Goal: Task Accomplishment & Management: Manage account settings

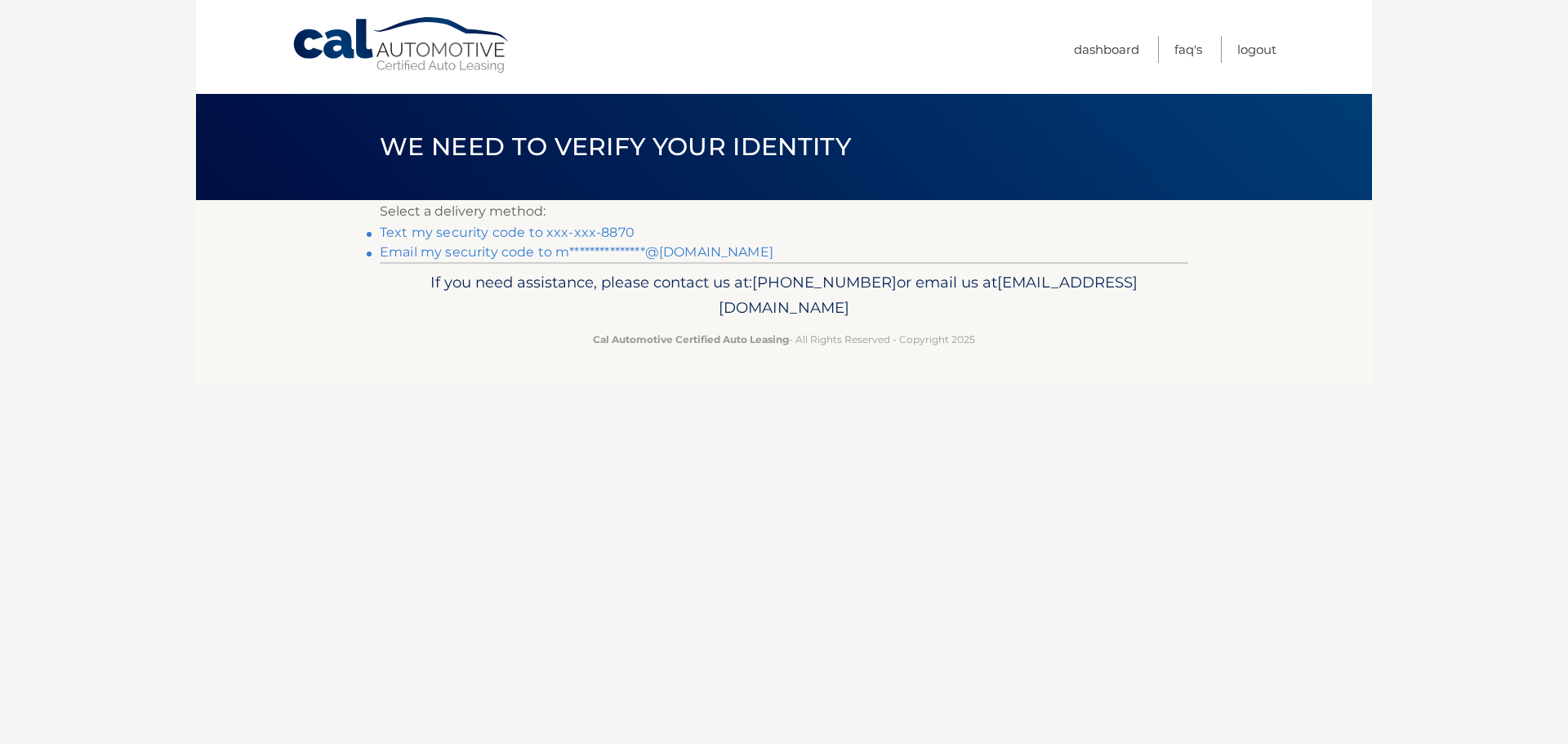
click at [524, 233] on link "Text my security code to xxx-xxx-8870" at bounding box center [507, 232] width 255 height 16
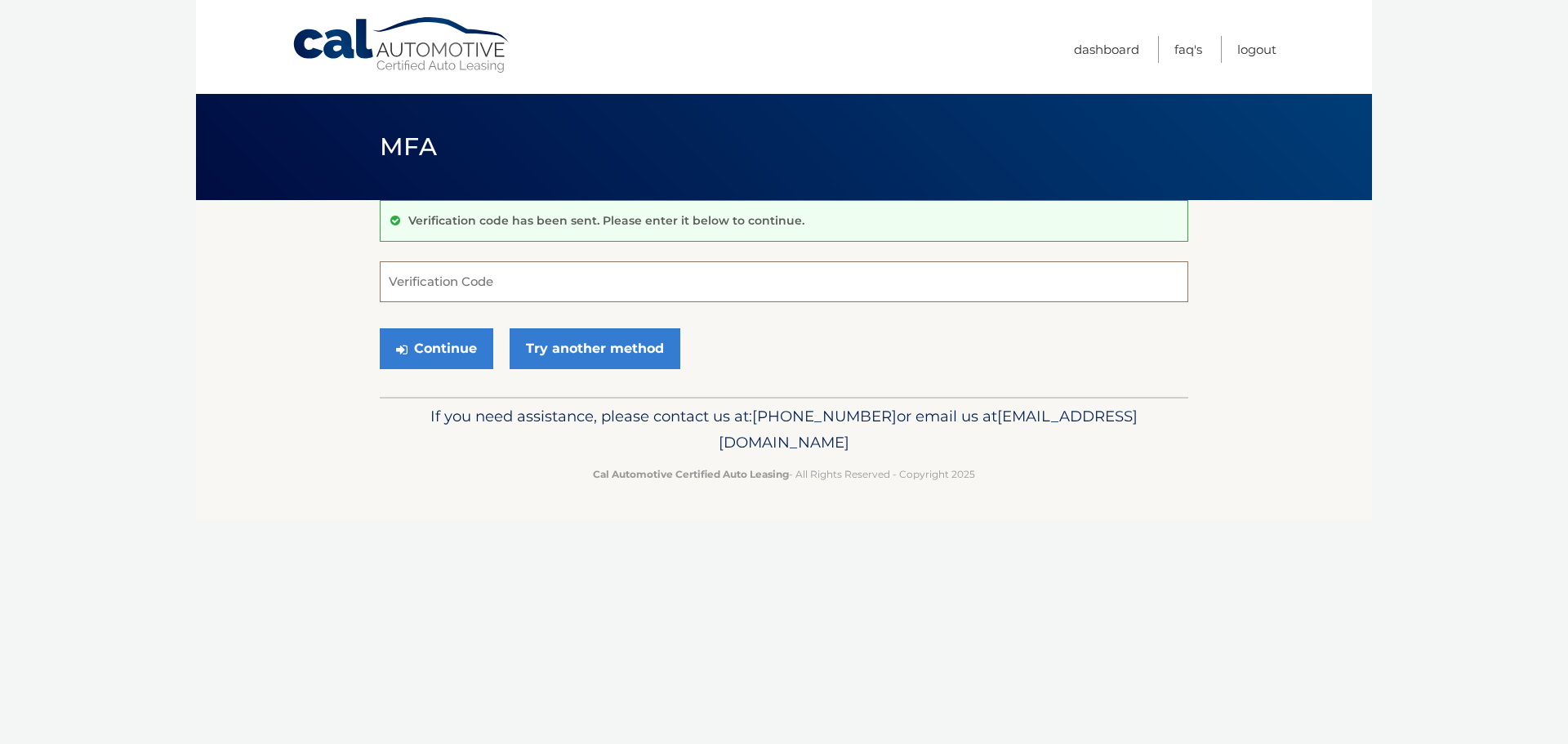
click at [520, 288] on input "Verification Code" at bounding box center [783, 282] width 808 height 41
type input "624113"
click at [460, 336] on button "Continue" at bounding box center [436, 349] width 114 height 41
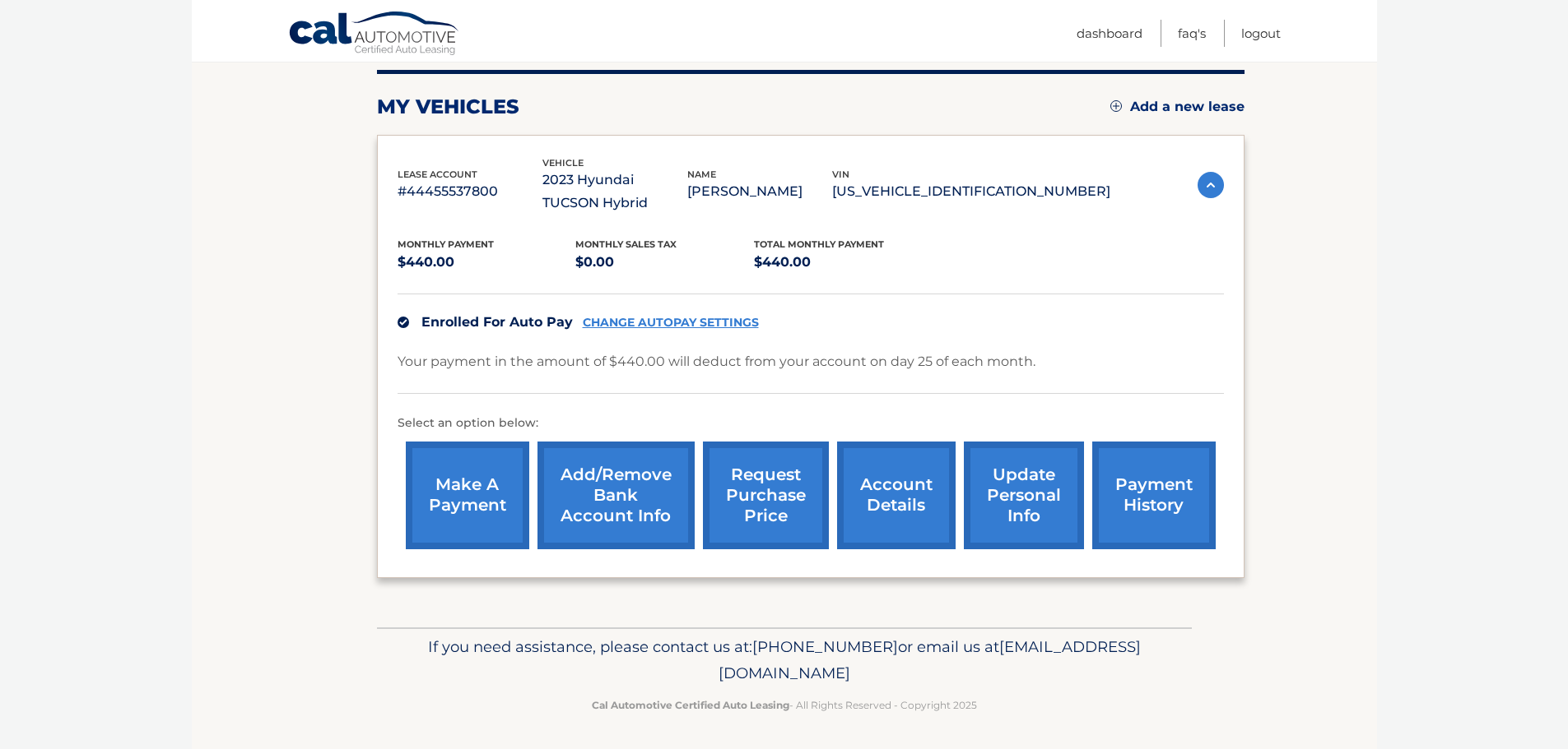
scroll to position [208, 0]
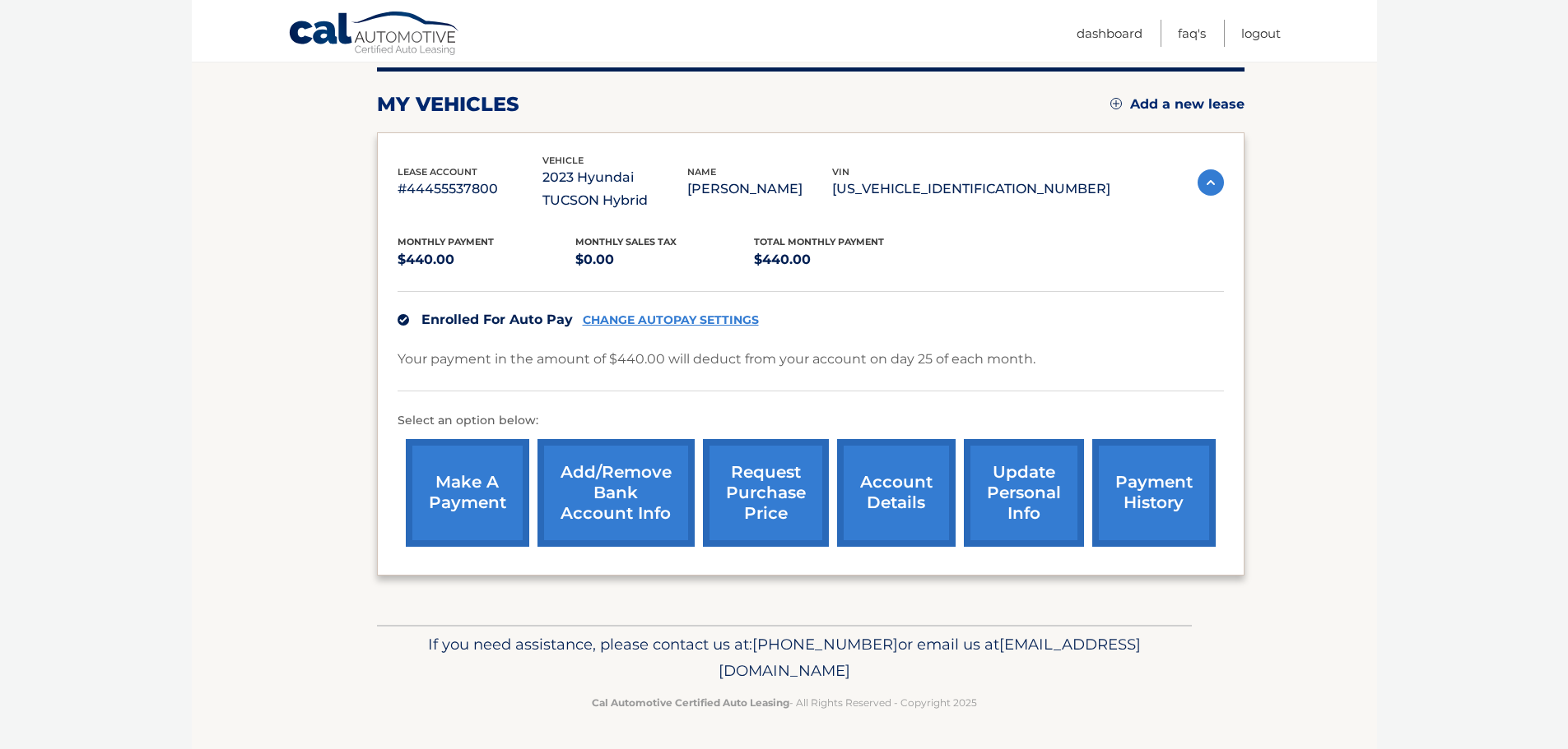
click at [872, 498] on link "account details" at bounding box center [896, 493] width 119 height 108
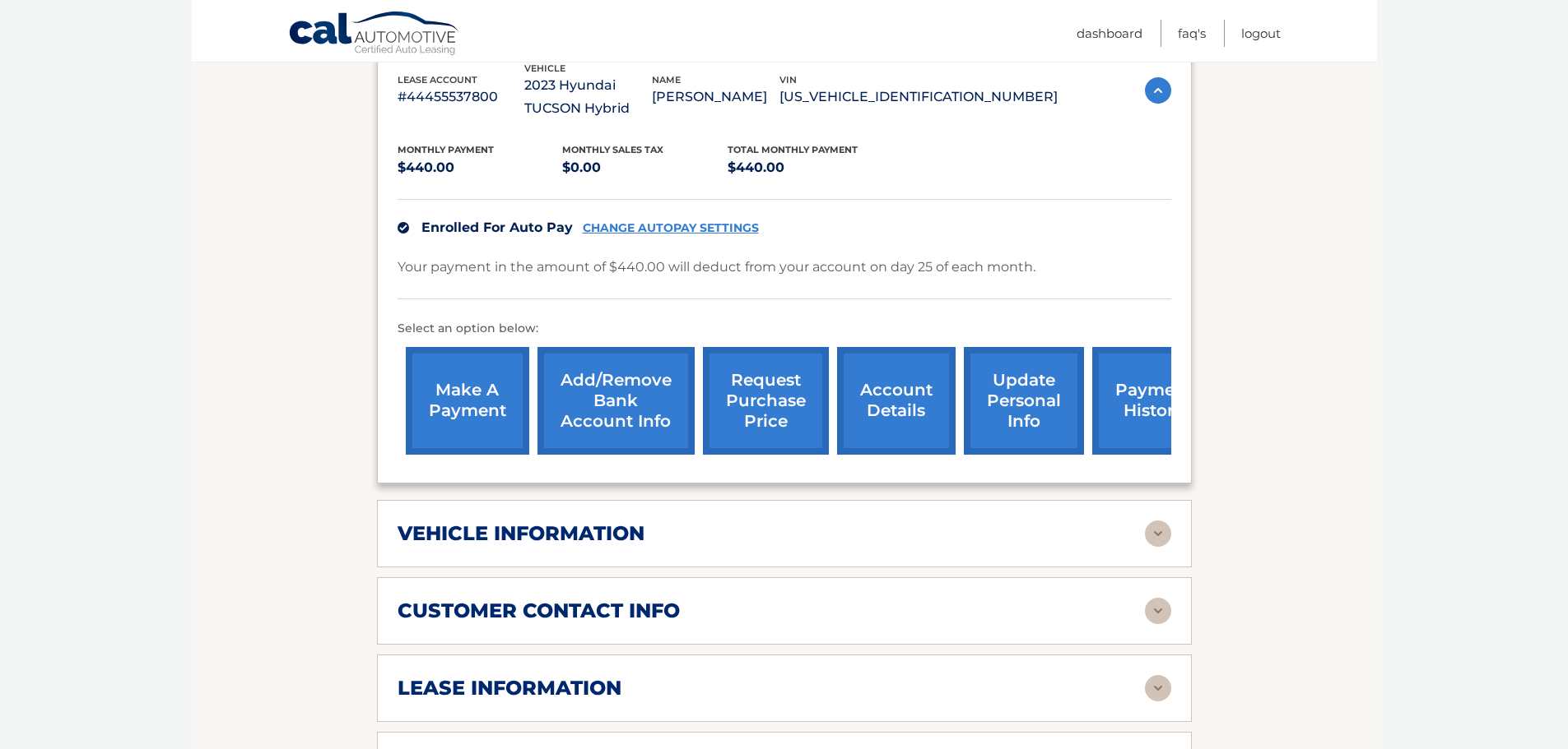
scroll to position [329, 0]
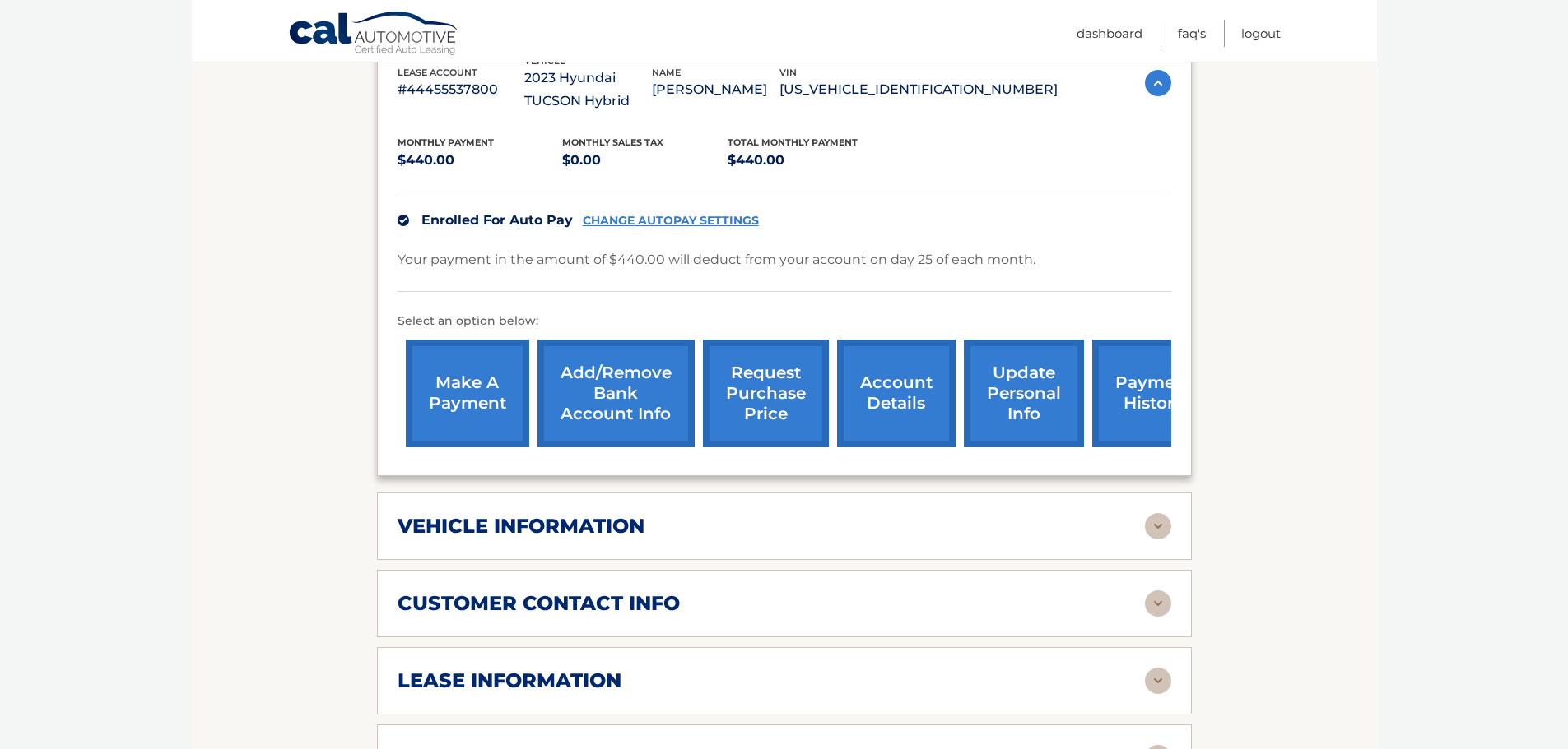
click at [1162, 680] on img at bounding box center [1157, 681] width 26 height 26
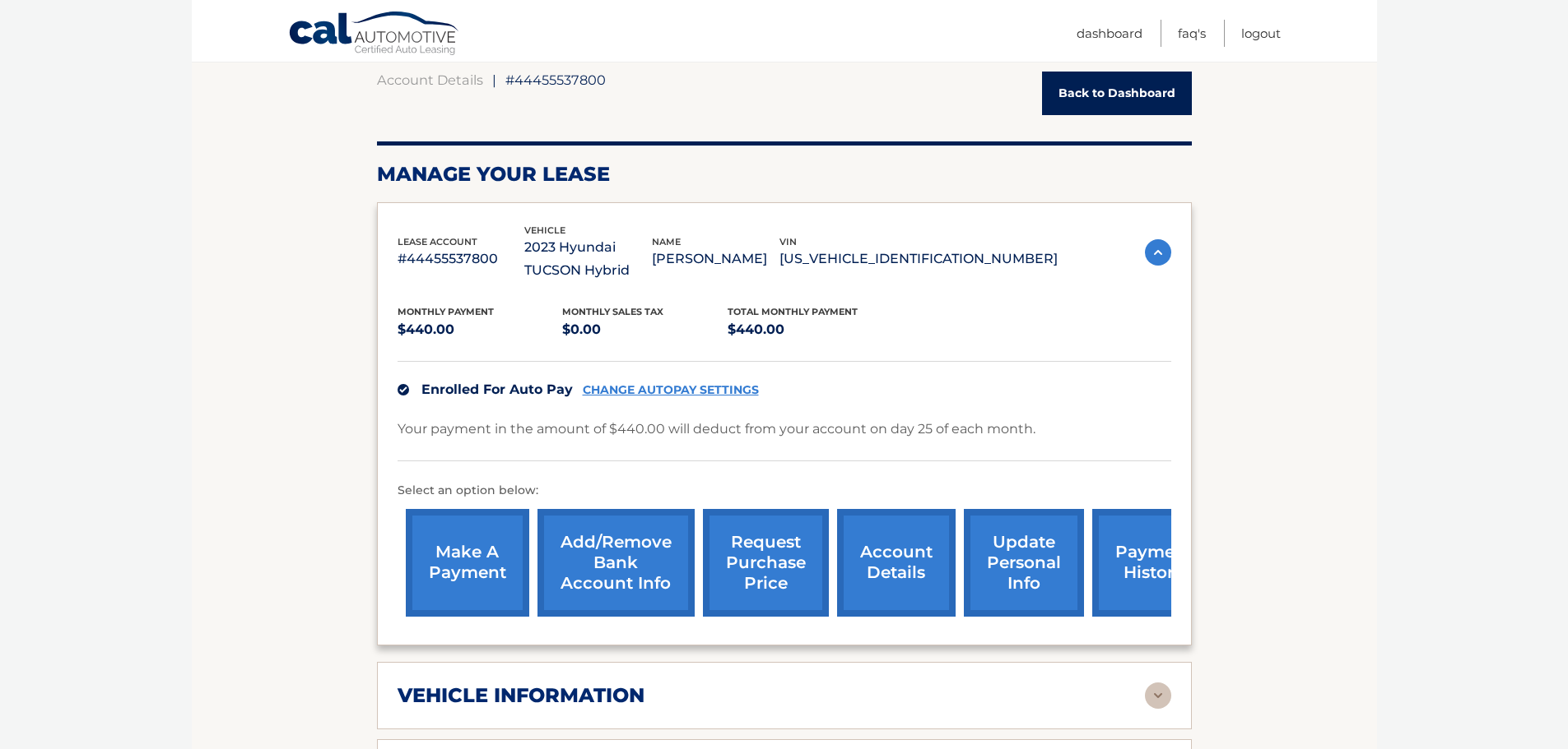
scroll to position [0, 0]
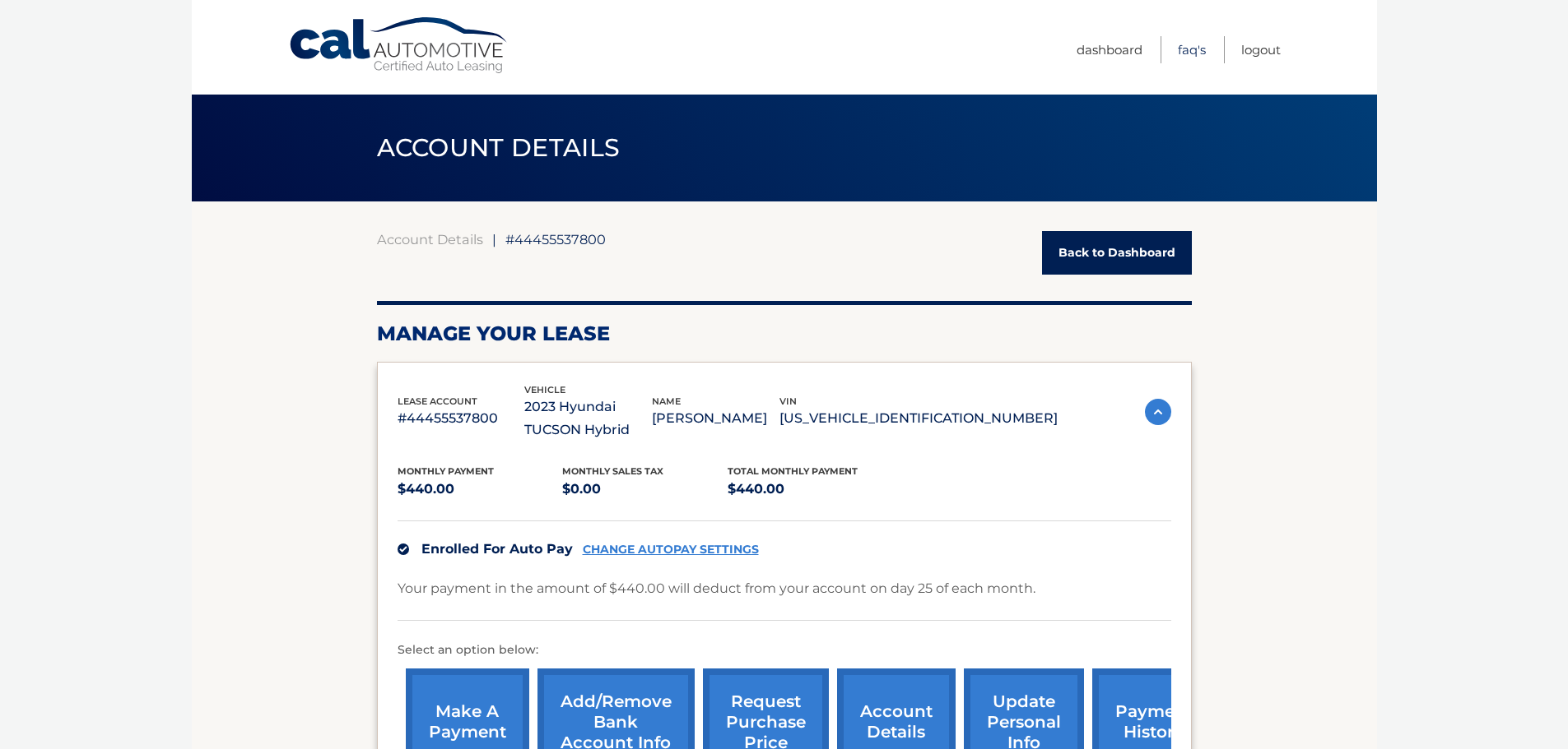
click at [1187, 50] on link "FAQ's" at bounding box center [1191, 50] width 28 height 27
